Goal: Navigation & Orientation: Understand site structure

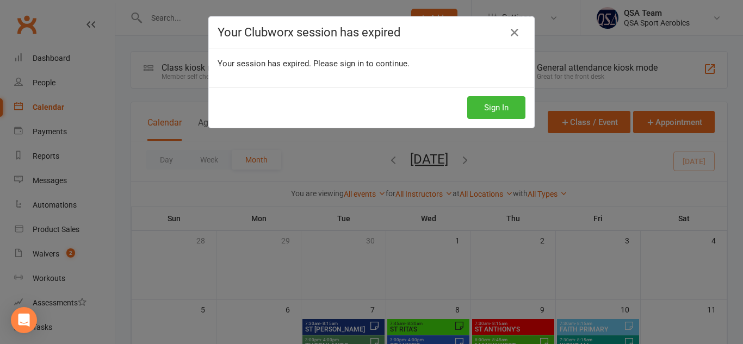
click at [474, 99] on button "Sign In" at bounding box center [496, 107] width 58 height 23
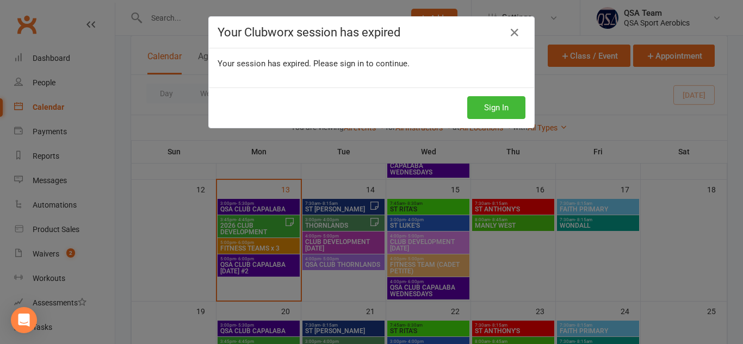
scroll to position [249, 0]
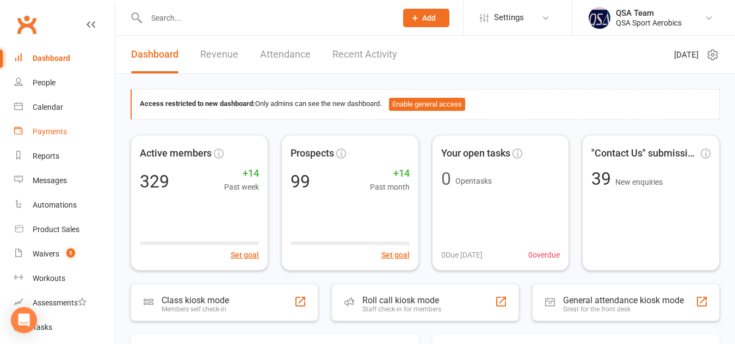
click at [52, 134] on div "Payments" at bounding box center [50, 131] width 34 height 9
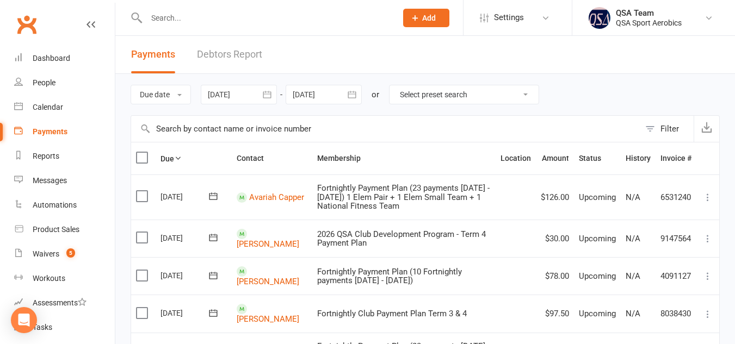
click at [269, 100] on button "button" at bounding box center [267, 95] width 20 height 20
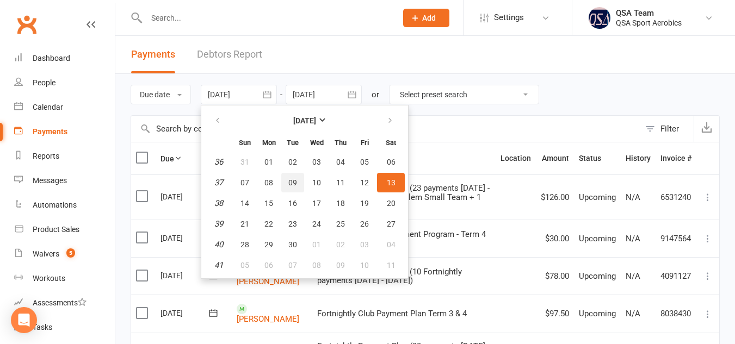
click at [297, 187] on span "09" at bounding box center [292, 182] width 9 height 9
type input "[DATE]"
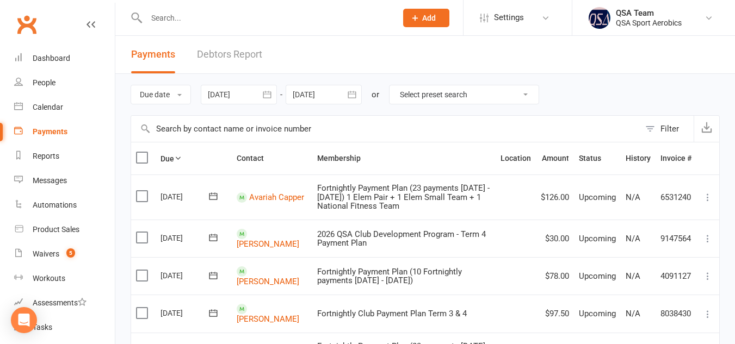
click at [655, 125] on button "Filter" at bounding box center [667, 129] width 54 height 26
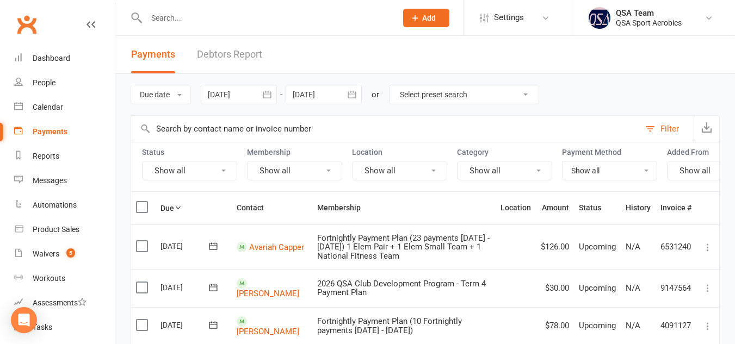
click at [336, 170] on button "Show all" at bounding box center [294, 171] width 95 height 20
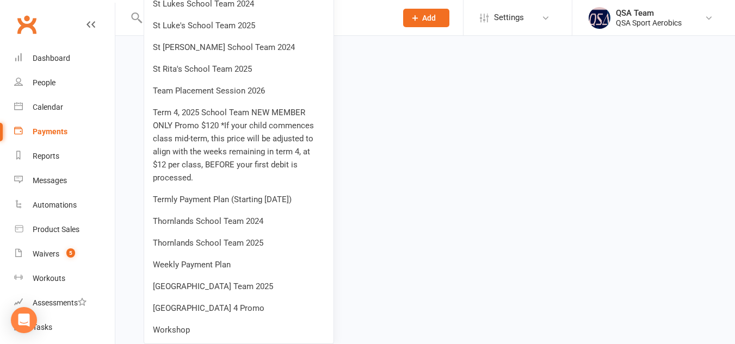
scroll to position [1780, 0]
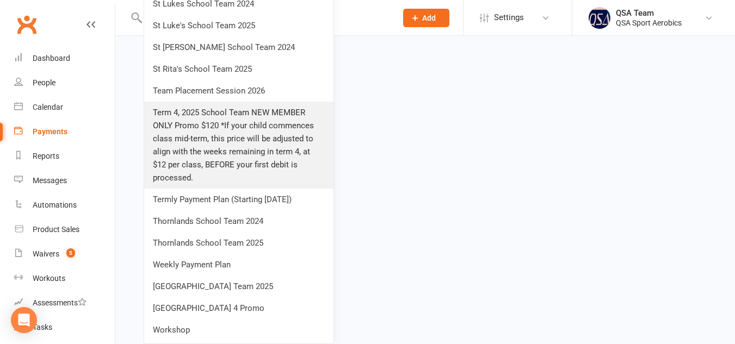
click at [251, 143] on link "Term 4, 2025 School Team NEW MEMBER ONLY Promo $120 *If your child commences cl…" at bounding box center [238, 145] width 189 height 87
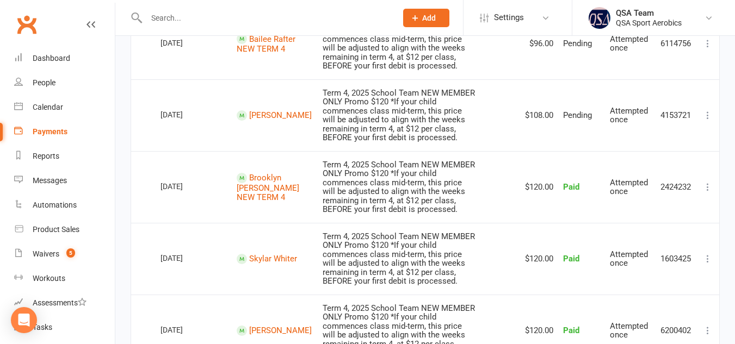
scroll to position [289, 0]
click at [251, 110] on link "[PERSON_NAME]" at bounding box center [280, 115] width 63 height 10
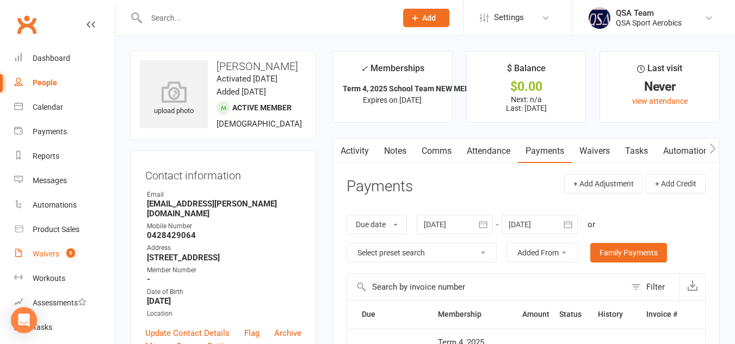
click at [44, 260] on link "Waivers 5" at bounding box center [64, 254] width 101 height 24
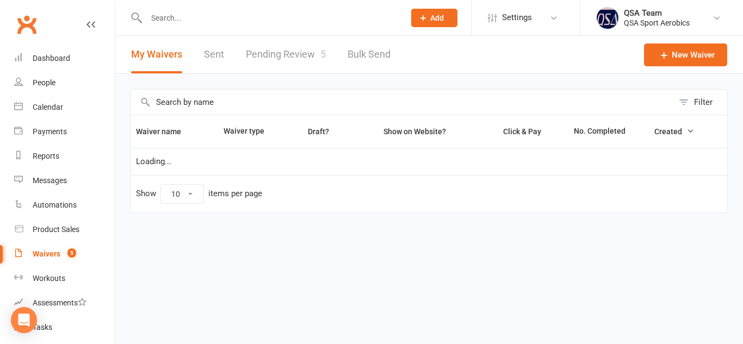
click at [301, 57] on link "Pending Review 5" at bounding box center [286, 55] width 80 height 38
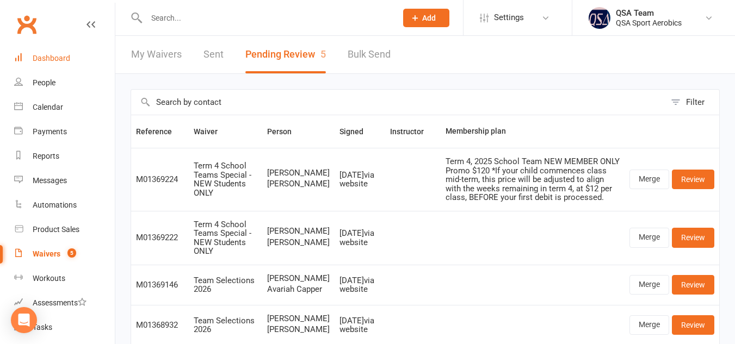
click at [60, 66] on link "Dashboard" at bounding box center [64, 58] width 101 height 24
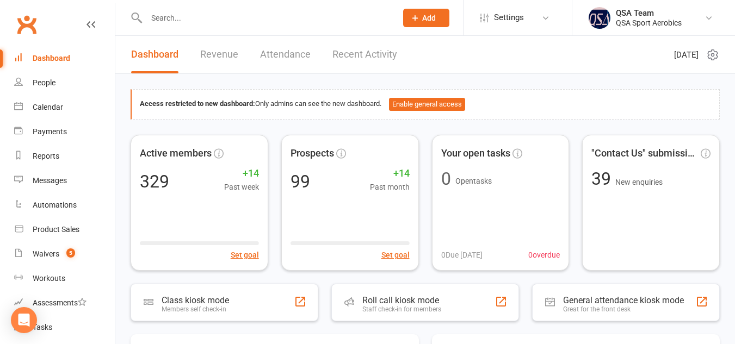
click at [219, 56] on link "Revenue" at bounding box center [219, 55] width 38 height 38
